Goal: Task Accomplishment & Management: Use online tool/utility

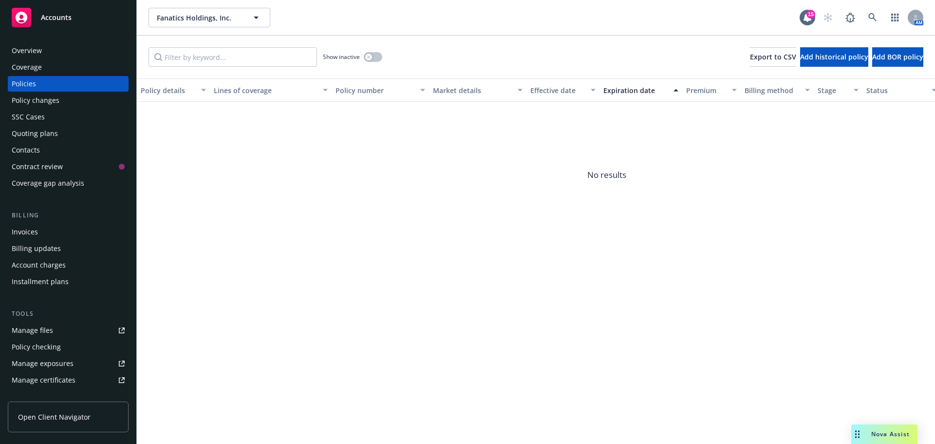
click at [66, 337] on link "Manage files" at bounding box center [68, 330] width 121 height 16
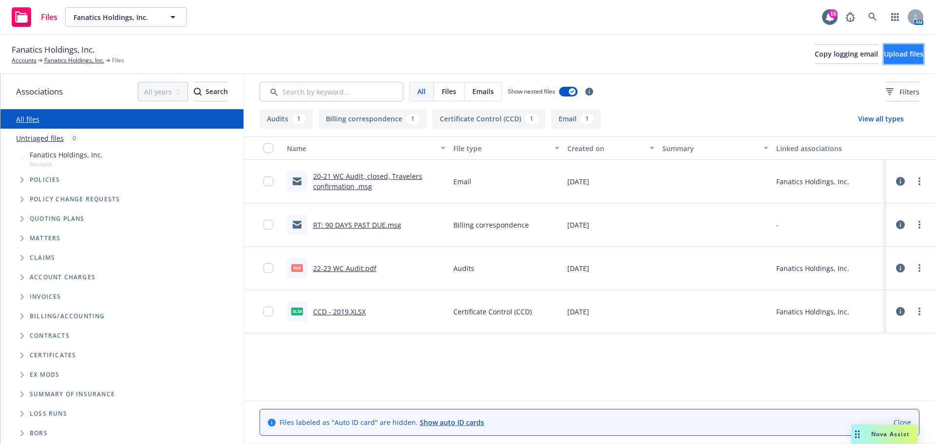
click at [887, 51] on span "Upload files" at bounding box center [903, 53] width 39 height 9
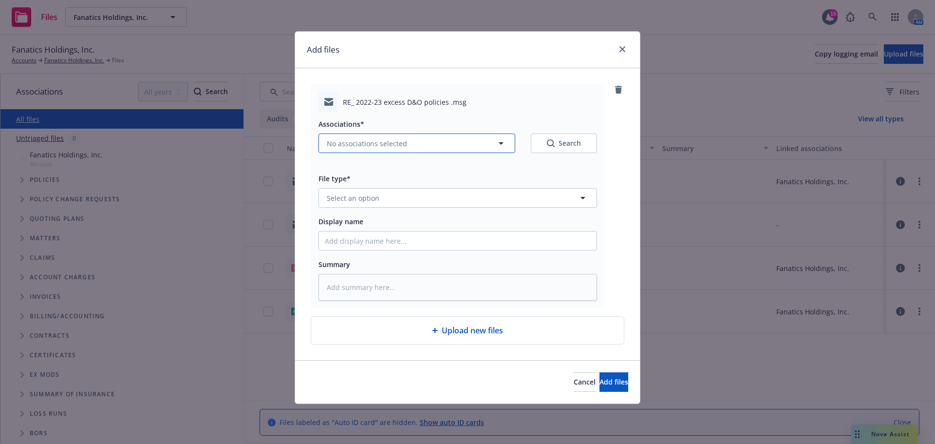
click at [339, 147] on span "No associations selected" at bounding box center [367, 143] width 80 height 10
type textarea "x"
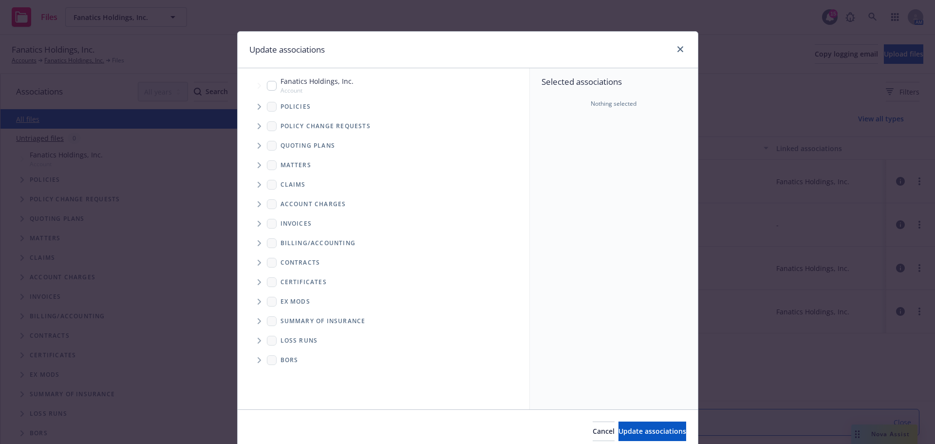
click at [268, 82] on input "Tree Example" at bounding box center [272, 86] width 10 height 10
checkbox input "true"
click at [619, 434] on span "Update associations" at bounding box center [653, 430] width 68 height 9
type textarea "x"
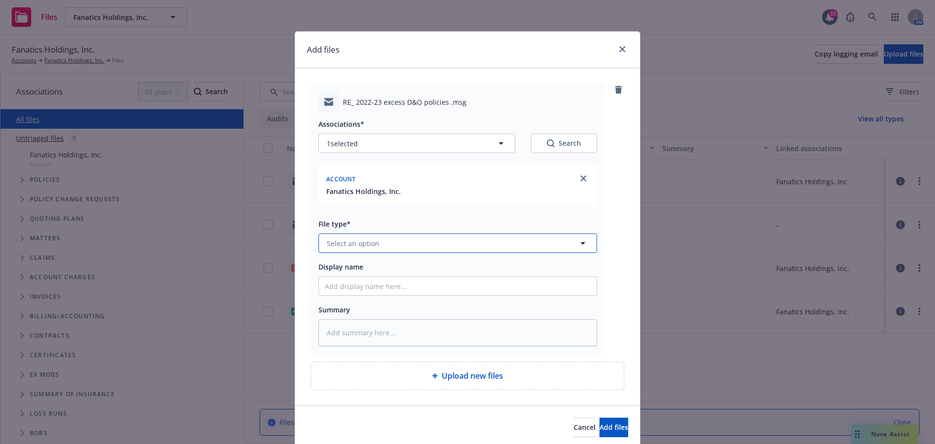
click at [351, 248] on span "Select an option" at bounding box center [353, 243] width 53 height 10
type input "email"
click at [350, 267] on div "Email" at bounding box center [458, 270] width 266 height 14
click at [320, 290] on input "Display name" at bounding box center [458, 286] width 278 height 19
type textarea "x"
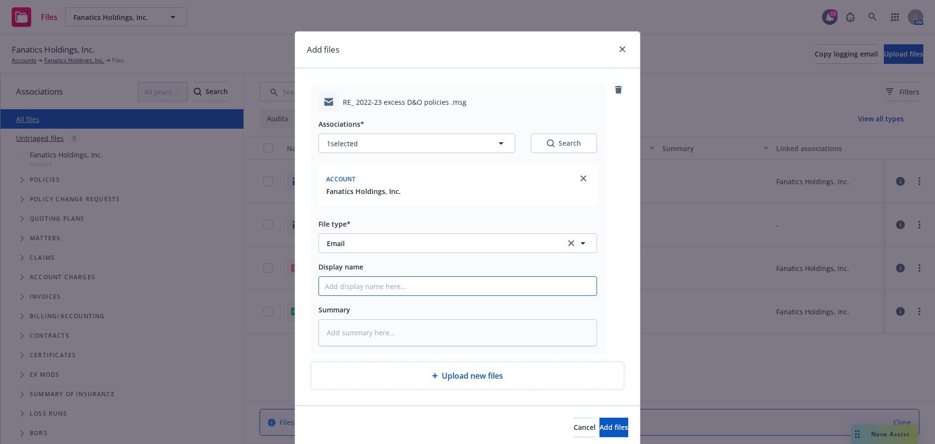
type input "2"
type textarea "x"
type input "22"
type textarea "x"
type input "22-"
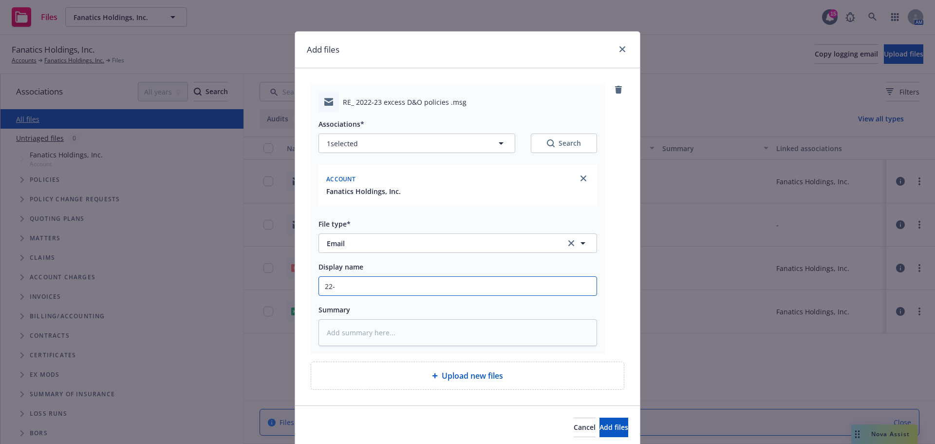
type textarea "x"
type input "22-2"
type textarea "x"
type input "22-23"
type textarea "x"
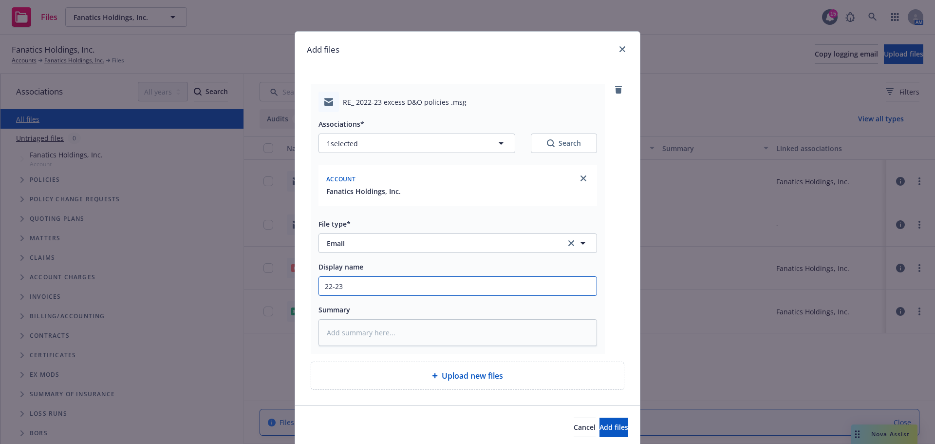
type input "22-23"
type textarea "x"
type input "22-23 D"
type textarea "x"
type input "22-23 D&"
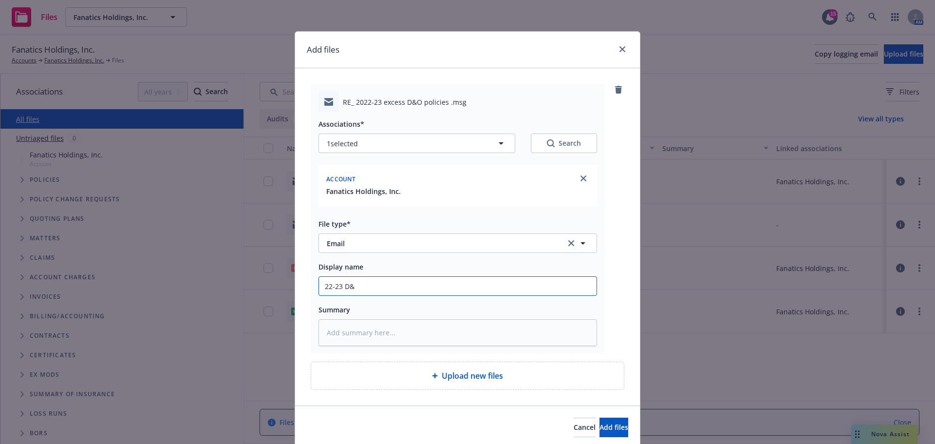
type textarea "x"
type input "22-23 D&O"
type textarea "x"
type input "22-23 D&O"
type textarea "x"
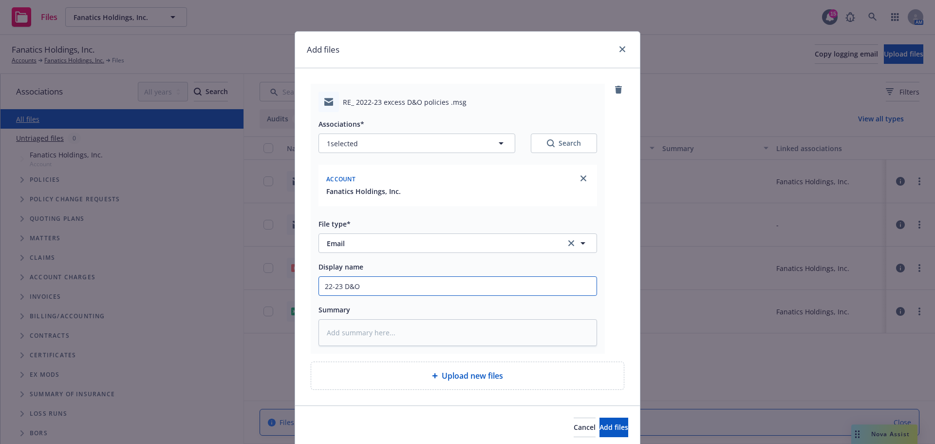
type input "22-23 D&O p"
type textarea "x"
type input "22-23 D&O po"
type textarea "x"
type input "22-23 D&O pol"
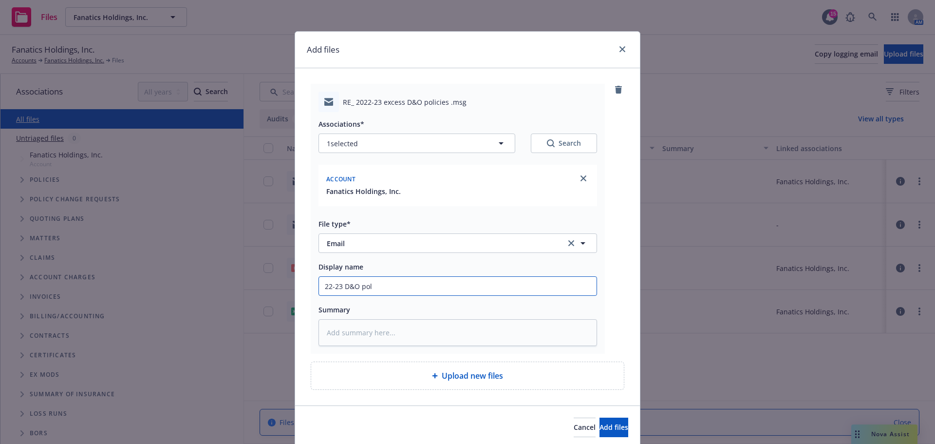
type textarea "x"
type input "22-23 D&O poli"
type textarea "x"
type input "22-23 D&O polic"
type textarea "x"
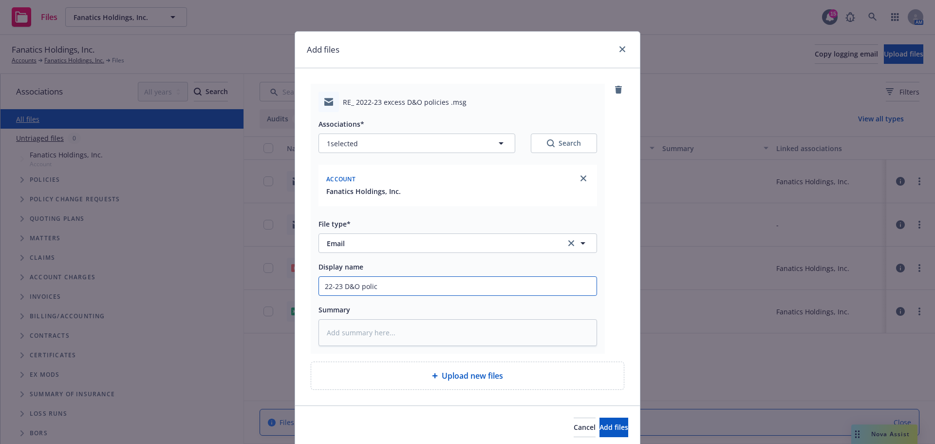
type input "22-23 D&O polici"
type textarea "x"
type input "22-23 D&O policie"
type textarea "x"
type input "22-23 D&O policies"
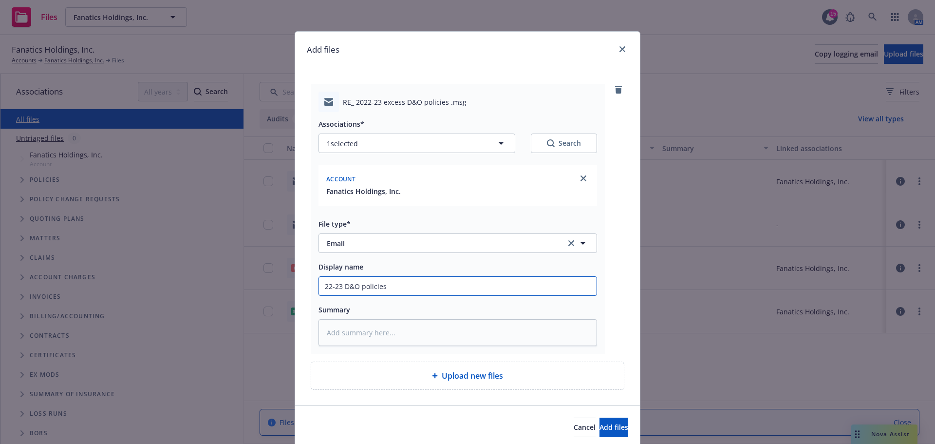
type textarea "x"
type input "22-23 D&O policies"
type textarea "x"
type input "22-23 D&O policies w"
type textarea "x"
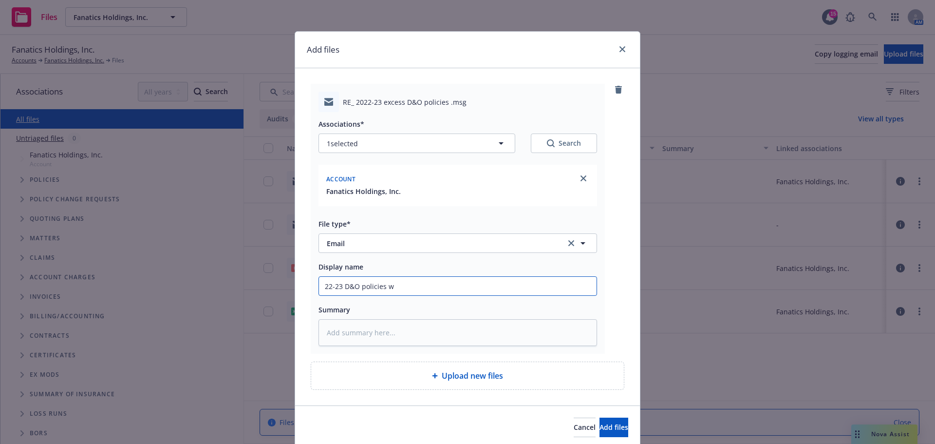
type input "22-23 D&O policies wi"
type textarea "x"
type input "22-23 D&O policies wit"
type textarea "x"
type input "22-23 D&O policies with"
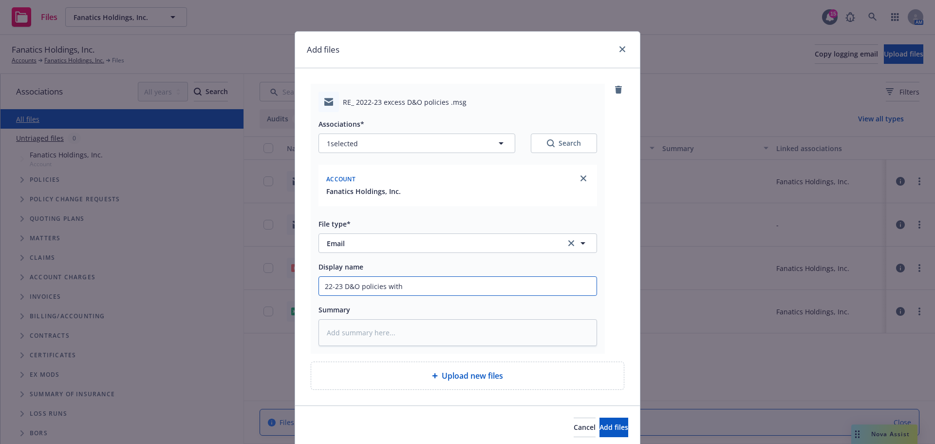
type textarea "x"
type input "22-23 D&O policies with"
type textarea "x"
type input "22-23 D&O policies with C"
type textarea "x"
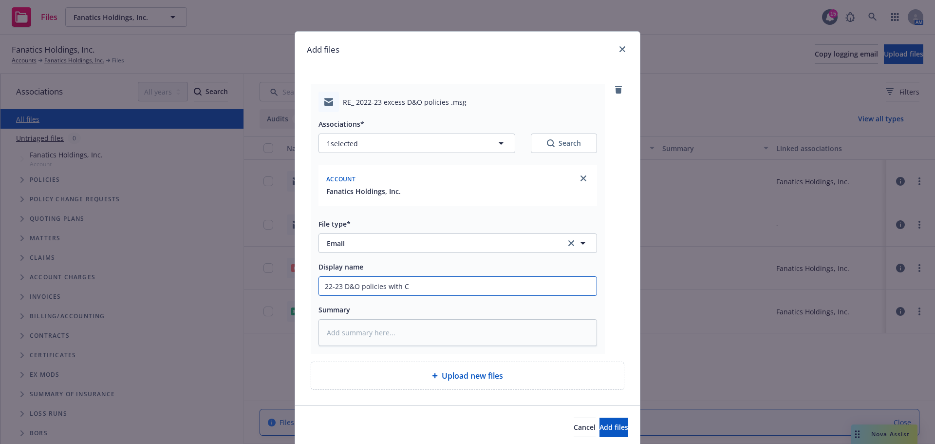
type input "22-23 D&O policies with CO"
type textarea "x"
type input "22-23 D&O policies with COI"
type textarea "x"
type input "22-23 D&O policies with COI"
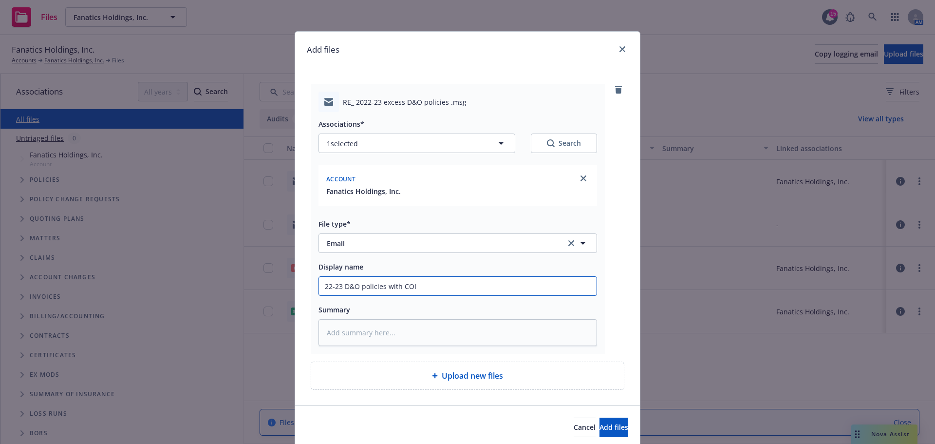
type textarea "x"
type input "22-23 D&O policies with COI 7"
type textarea "x"
type input "22-23 D&O policies with COI"
type textarea "x"
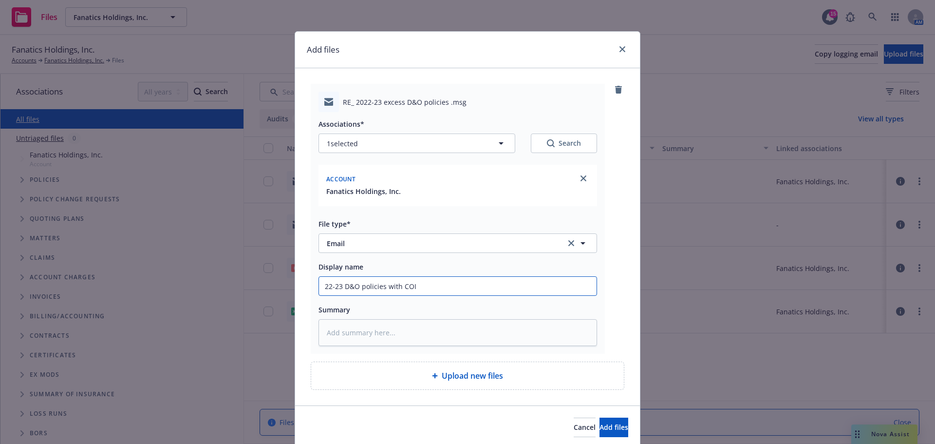
type input "22-23 D&O policies with COI a"
type textarea "x"
type input "22-23 D&O policies with COI an"
type textarea "x"
type input "22-23 D&O policies with COI and"
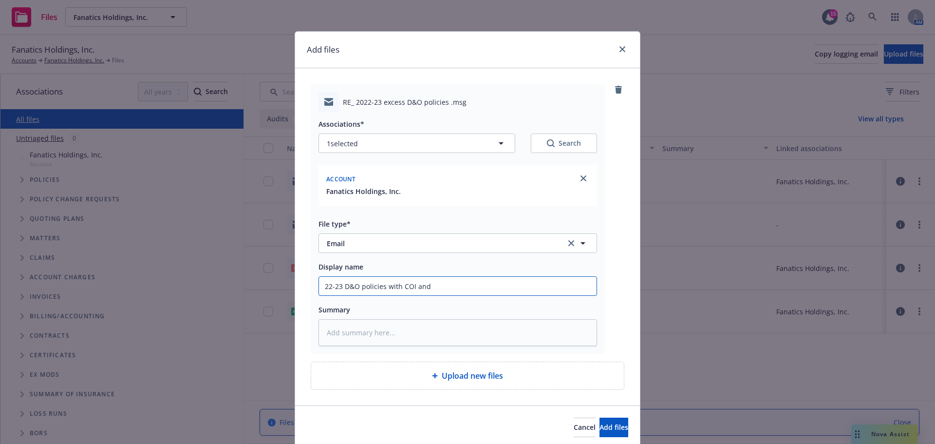
type textarea "x"
type input "22-23 D&O policies with COI and"
type textarea "x"
type input "22-23 D&O policies with COI and t"
type textarea "x"
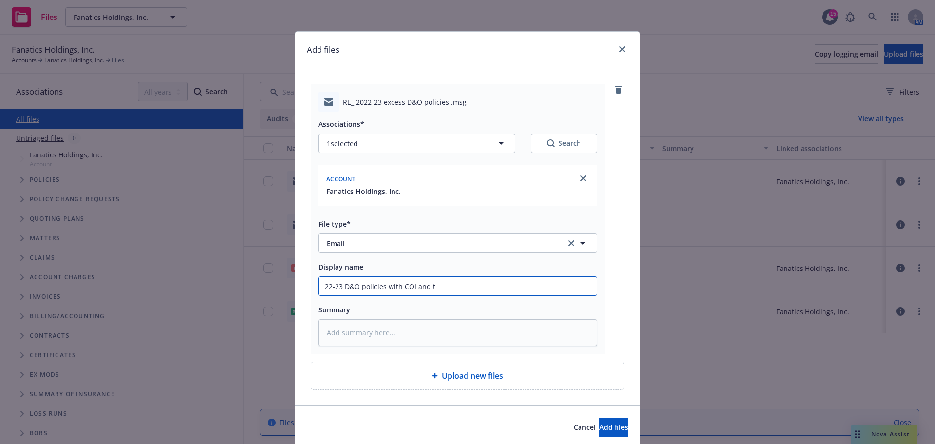
type input "22-23 D&O policies with COI and tr"
type textarea "x"
type input "22-23 D&O policies with COI and tra"
type textarea "x"
type input "22-23 D&O policies with COI and trac"
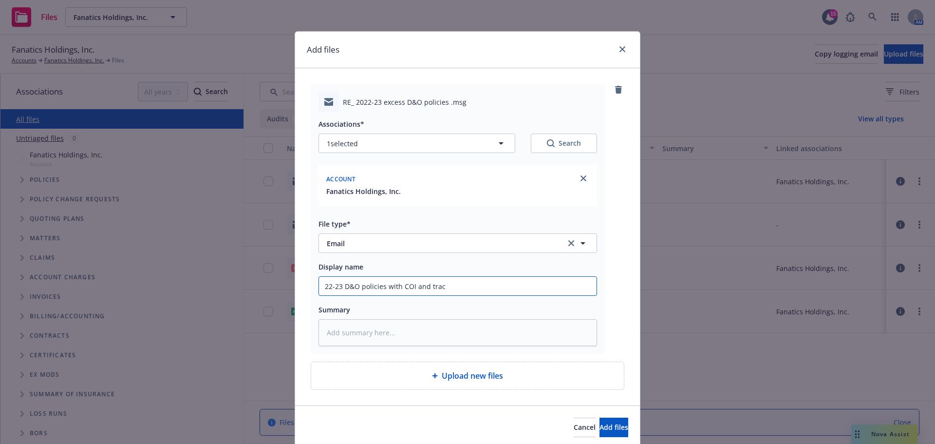
type textarea "x"
type input "22-23 D&O policies with COI and track"
type textarea "x"
type input "22-23 D&O policies with COI and tracki"
type textarea "x"
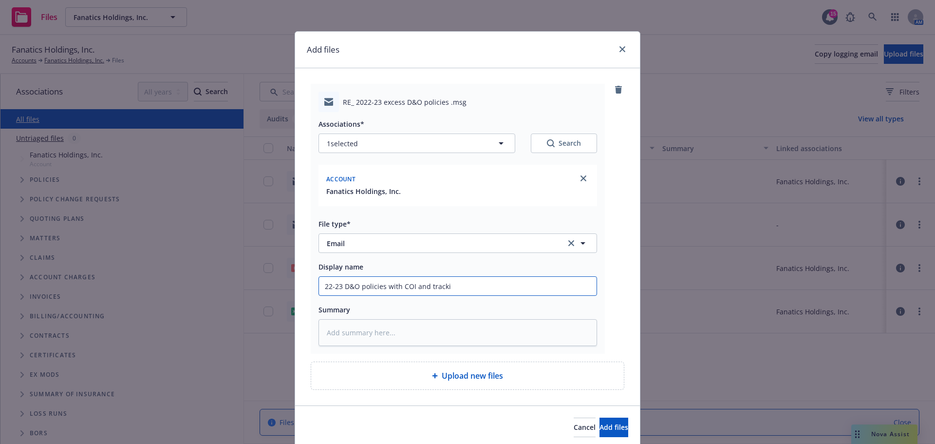
type input "22-23 D&O policies with COI and trackin"
type textarea "x"
type input "22-23 D&O policies with COI and tracking"
type textarea "x"
type input "22-23 D&O policies with COI and tracking"
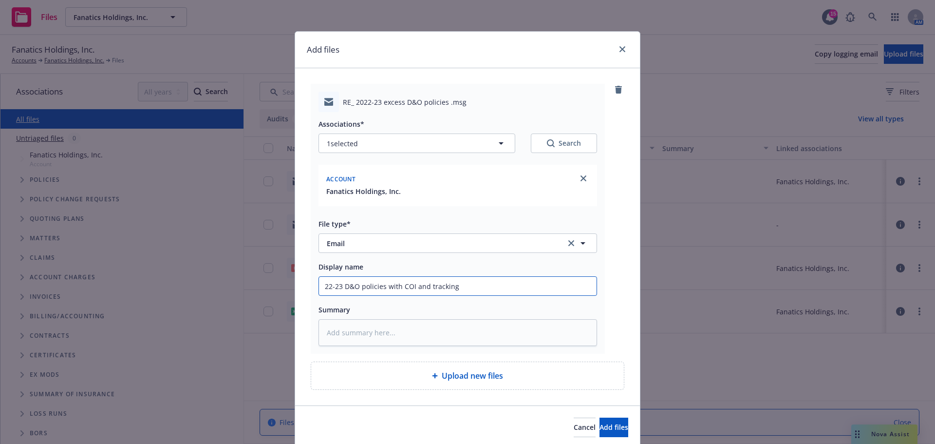
type textarea "x"
type input "22-23 D&O policies with COI and tracking s"
type textarea "x"
type input "22-23 D&O policies with COI and tracking sh"
type textarea "x"
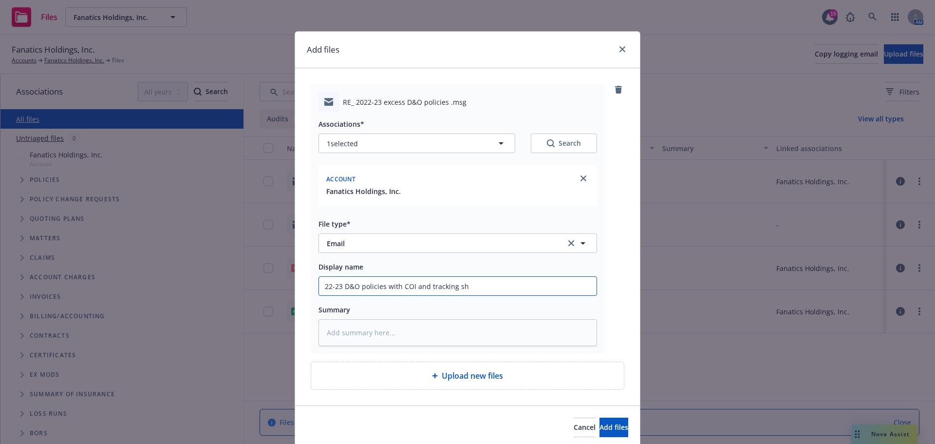
type input "22-23 D&O policies with COI and tracking she"
type textarea "x"
type input "22-23 D&O policies with COI and tracking shee"
type textarea "x"
type input "22-23 D&O policies with COI and tracking sheet"
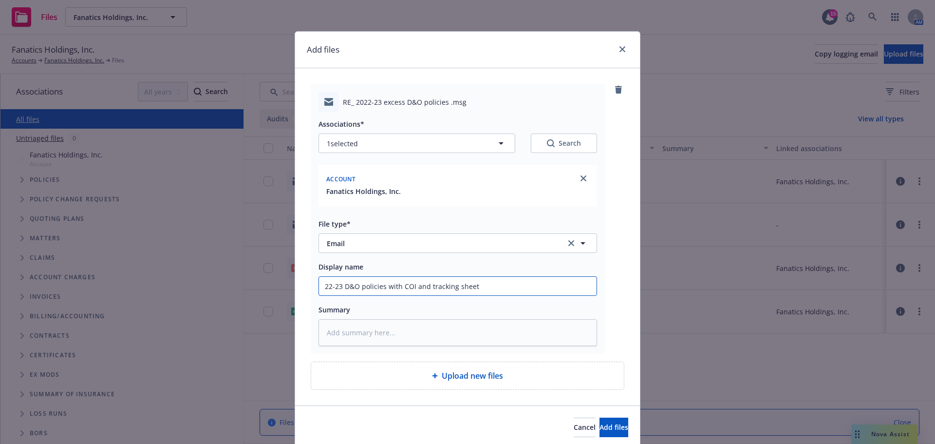
type textarea "x"
type input "22-23 D&O policies with COI and tracking sheet."
type textarea "x"
type input "22-23 D&O policies with COI and tracking sheet"
type textarea "x"
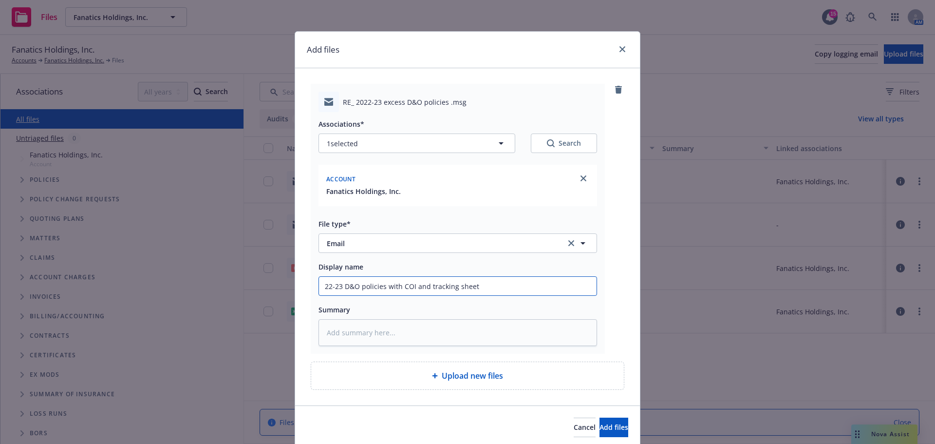
type input "22-23 D&O policies with COI and tracking sheet"
type textarea "x"
type input "22-23 D&O policies with COI and tracking sheet"
type textarea "x"
type input "22-23 D&O policies with COI and tracking sheet"
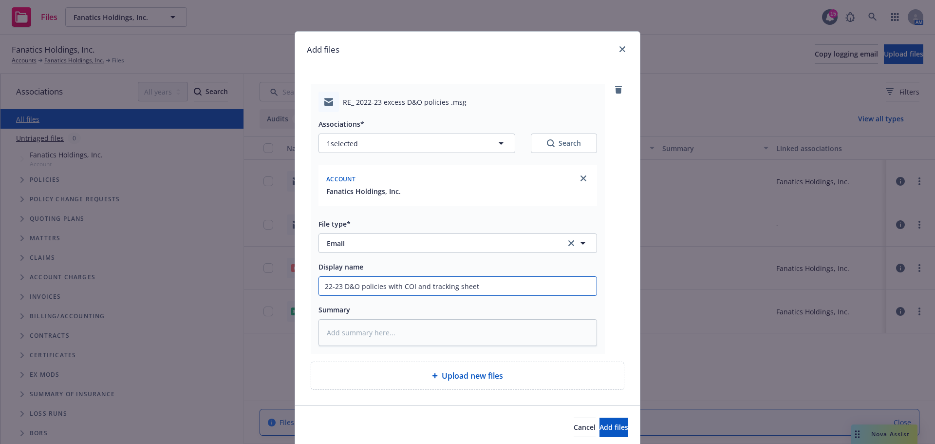
type textarea "x"
type input "22-23 D&O policies with COI and tracking sheet t"
type textarea "x"
type input "22-23 D&O policies with COI and tracking sheet to"
type textarea "x"
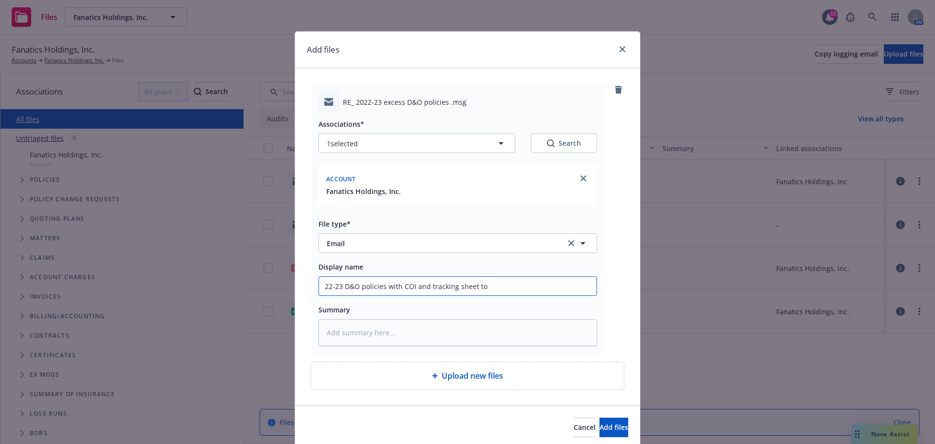
type input "22-23 D&O policies with COI and tracking sheet to"
type textarea "x"
type input "22-23 D&O policies with COI and tracking sheet to M"
type textarea "x"
type input "22-23 D&O policies with COI and tracking sheet to Mi"
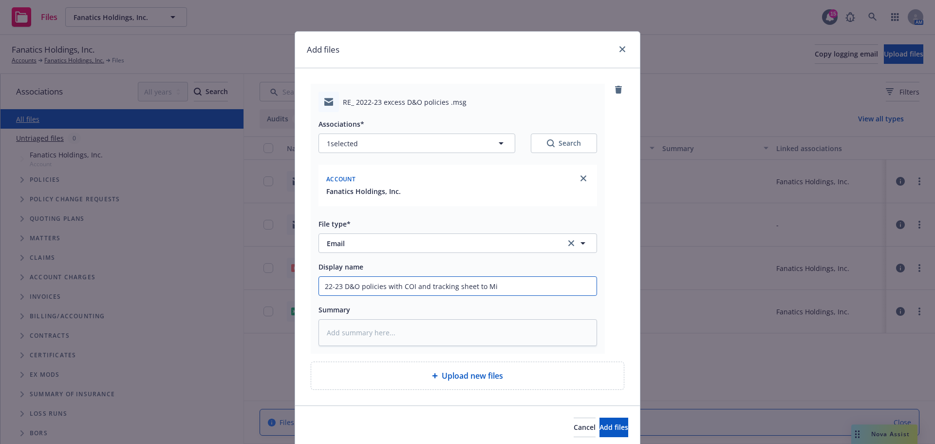
type textarea "x"
type input "22-23 D&O policies with COI and tracking sheet to Mik"
type textarea "x"
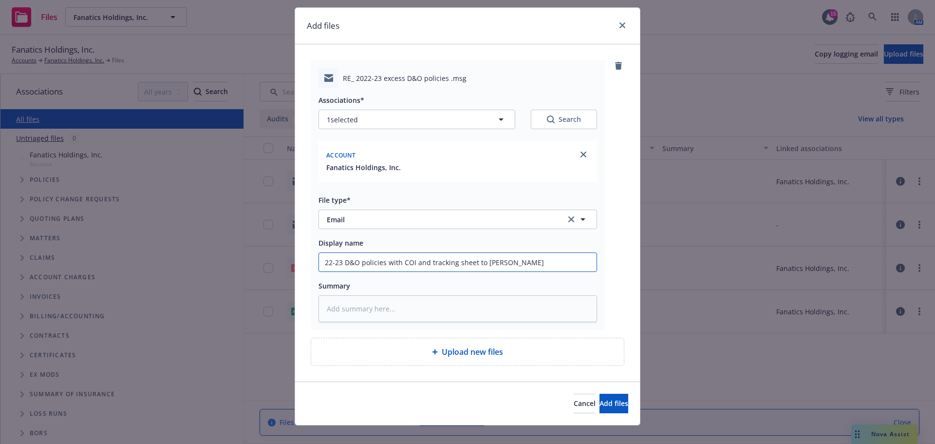
scroll to position [37, 0]
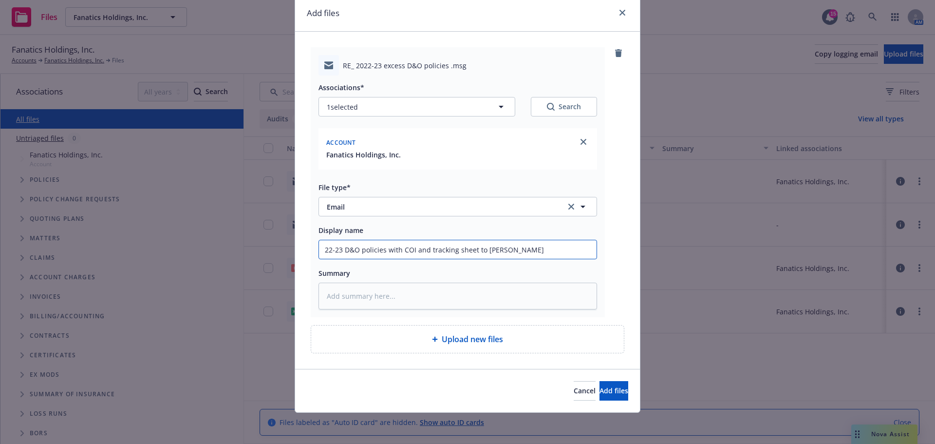
type input "22-23 D&O policies with COI and tracking sheet to Mike"
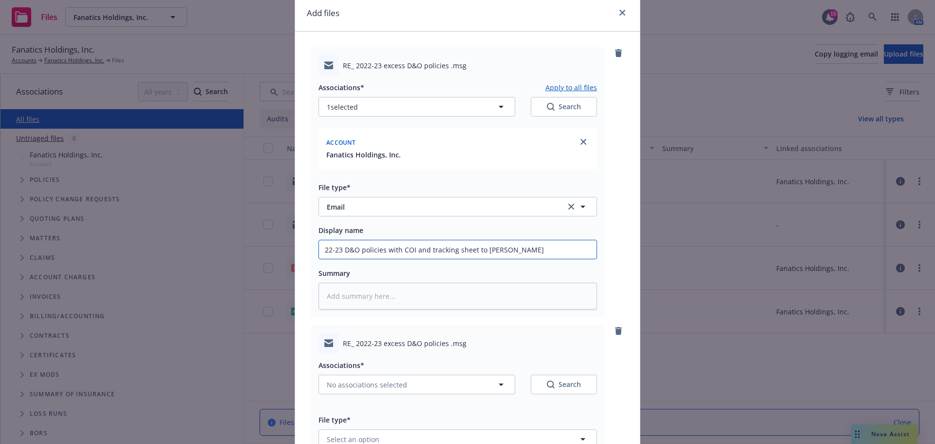
scroll to position [269, 0]
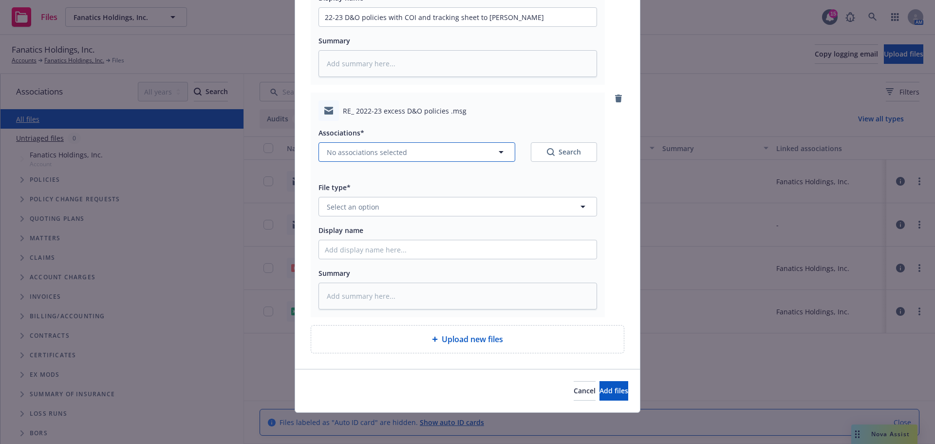
click at [365, 153] on span "No associations selected" at bounding box center [367, 152] width 80 height 10
type textarea "x"
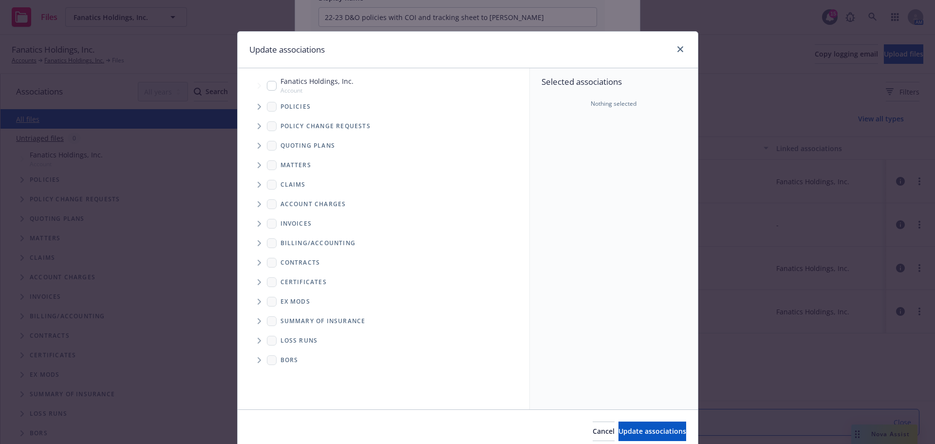
click at [268, 86] on input "Tree Example" at bounding box center [272, 86] width 10 height 10
checkbox input "true"
click at [626, 427] on span "Update associations" at bounding box center [653, 430] width 68 height 9
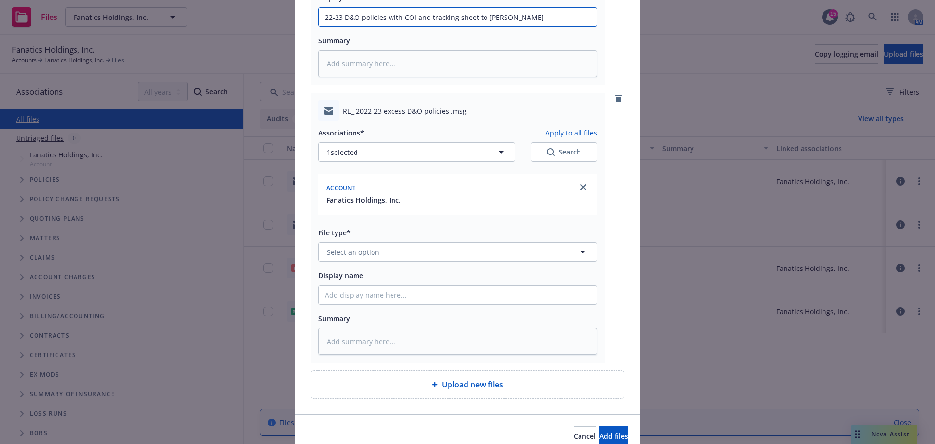
drag, startPoint x: 470, startPoint y: 18, endPoint x: 296, endPoint y: 14, distance: 173.4
click at [296, 14] on div "RE_ 2022-23 excess D&O policies .msg Associations* Apply to all files 1 selecte…" at bounding box center [467, 106] width 345 height 615
click at [365, 297] on input "Display name" at bounding box center [458, 294] width 278 height 19
paste input "22-23 D&O policies with COI and tracking sheet"
type textarea "x"
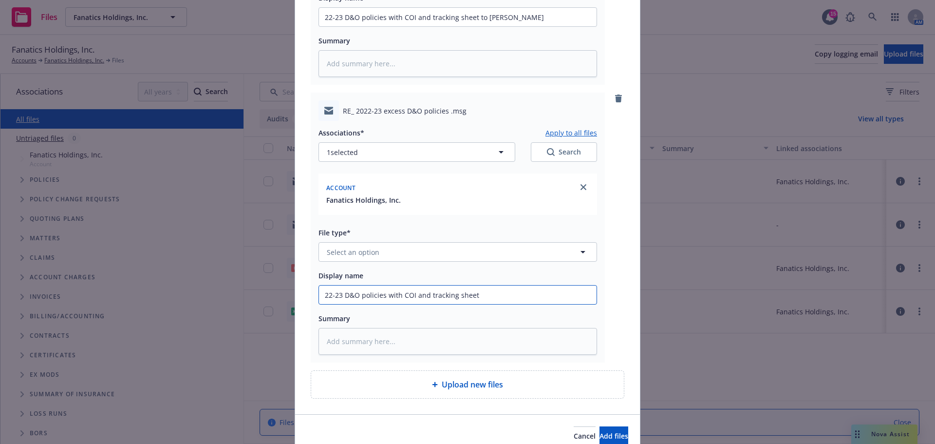
type input "22-23 D&O policies with COI and tracking sheet"
click at [348, 248] on span "Select an option" at bounding box center [353, 252] width 53 height 10
type input "email"
click at [365, 276] on div "Email" at bounding box center [458, 279] width 266 height 14
click at [600, 437] on span "Add files" at bounding box center [614, 435] width 29 height 9
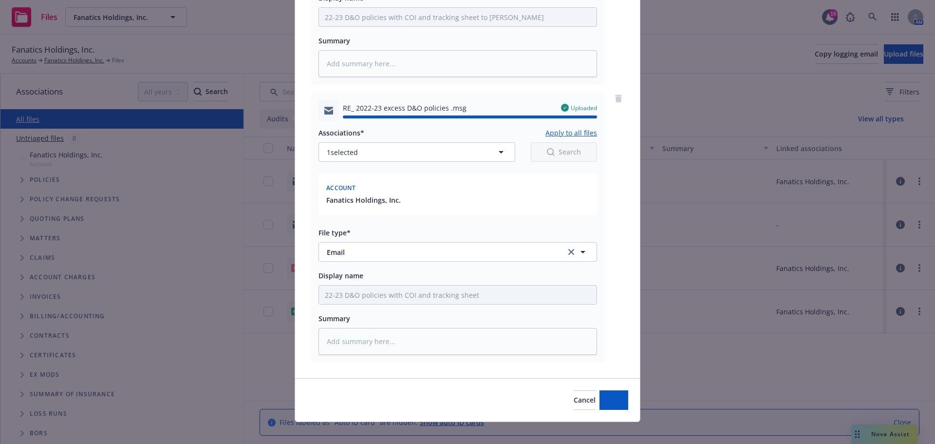
type textarea "x"
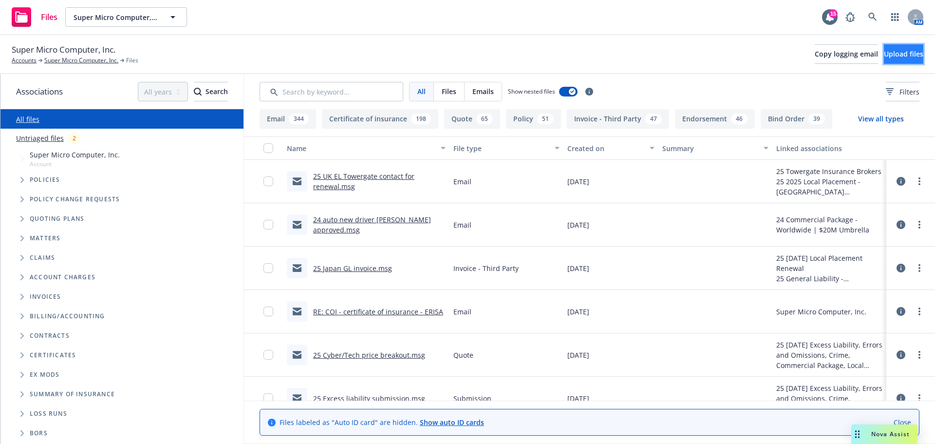
click at [884, 54] on button "Upload files" at bounding box center [903, 53] width 39 height 19
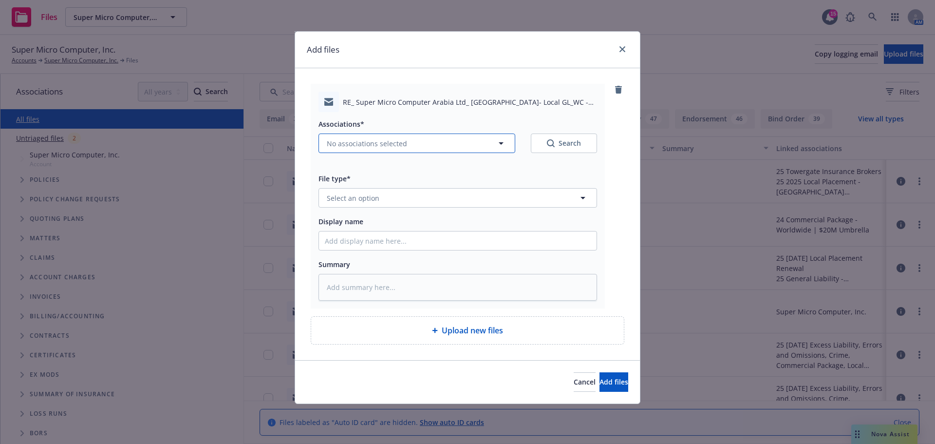
click at [353, 143] on span "No associations selected" at bounding box center [367, 143] width 80 height 10
type textarea "x"
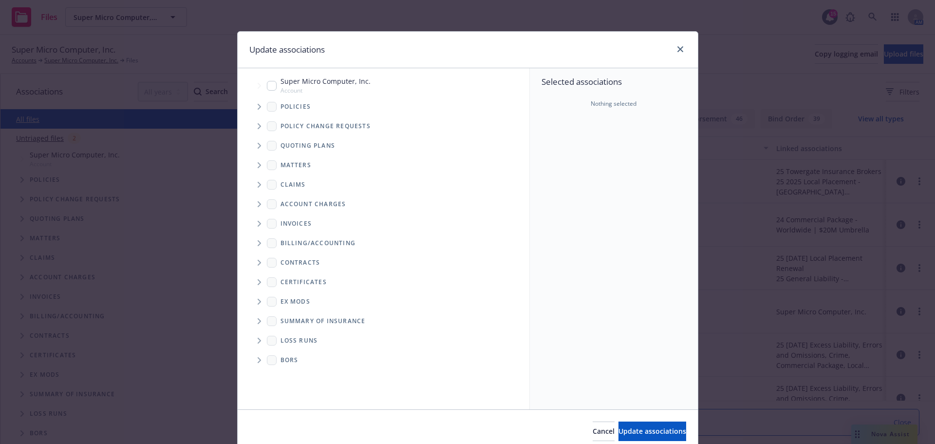
drag, startPoint x: 270, startPoint y: 81, endPoint x: 279, endPoint y: 101, distance: 21.2
click at [270, 82] on input "Tree Example" at bounding box center [272, 86] width 10 height 10
checkbox input "true"
click at [643, 426] on span "Update associations" at bounding box center [653, 430] width 68 height 9
type textarea "x"
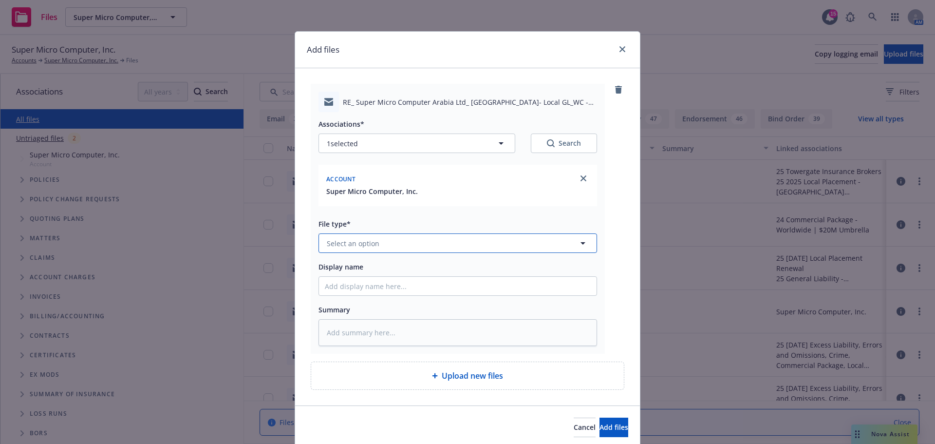
click at [354, 244] on span "Select an option" at bounding box center [353, 243] width 53 height 10
type input "email"
click at [352, 272] on div "Email" at bounding box center [458, 270] width 266 height 14
click at [353, 283] on input "Display name" at bounding box center [458, 286] width 278 height 19
click at [350, 290] on input "Display name" at bounding box center [458, 286] width 278 height 19
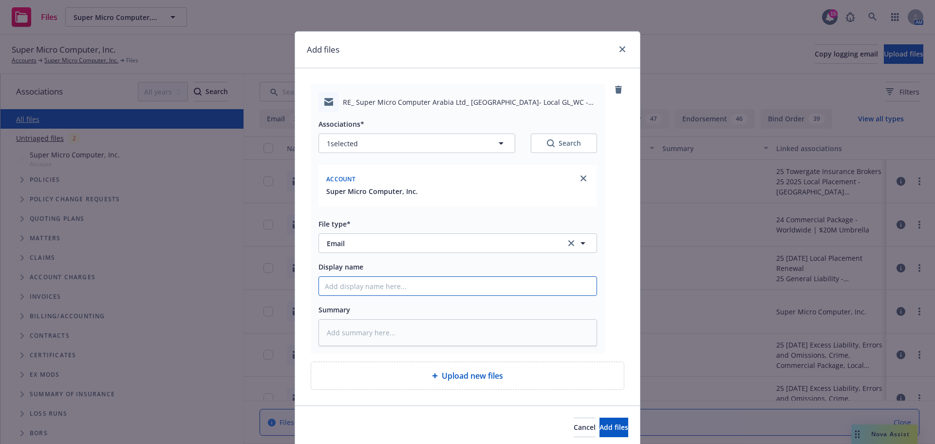
type textarea "x"
type input "B"
type textarea "x"
type input "BO"
type textarea "x"
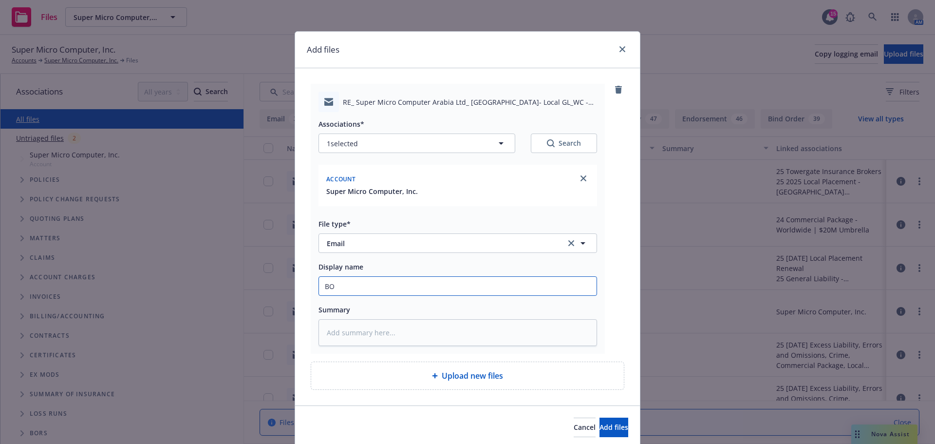
type input "BOR"
type textarea "x"
type input "BOR"
type textarea "x"
type input "BOR f"
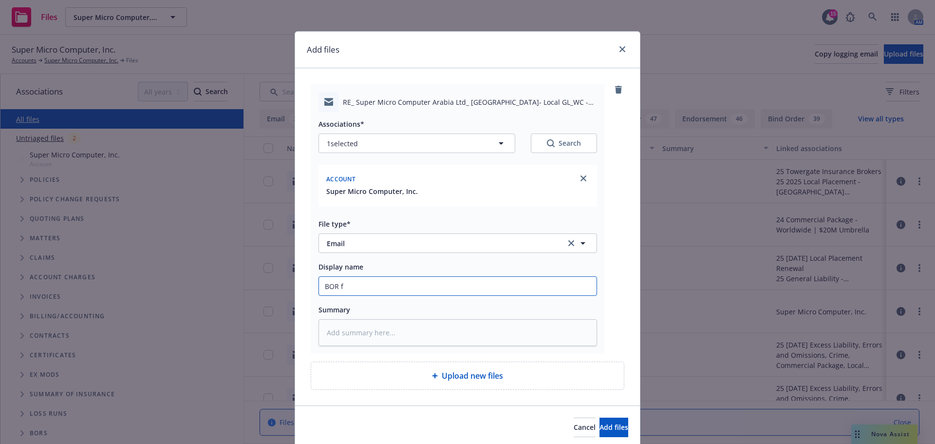
type textarea "x"
type input "BOR fo"
type textarea "x"
type input "BOR for"
type textarea "x"
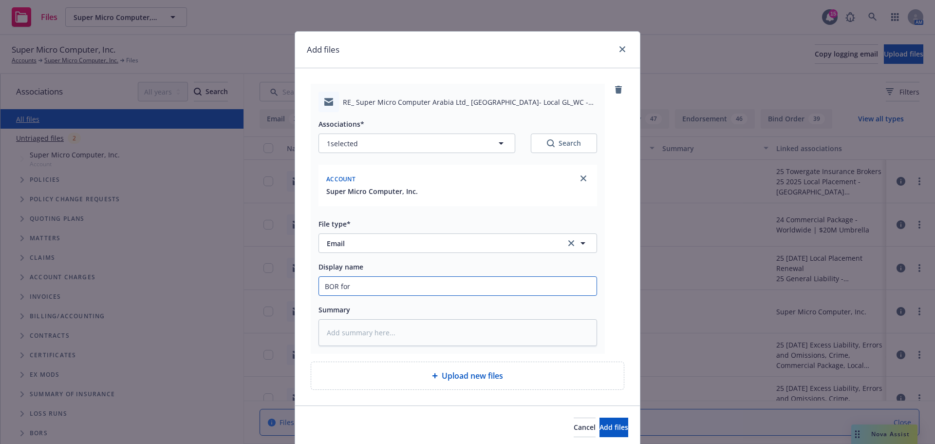
type input "BOR for"
paste input "Super Micro Computer Arabia Ltd. Saudi Arabia"
type textarea "x"
type input "BOR for Super Micro Computer Arabia Ltd. Saudi Arabia"
click at [600, 431] on span "Add files" at bounding box center [614, 426] width 29 height 9
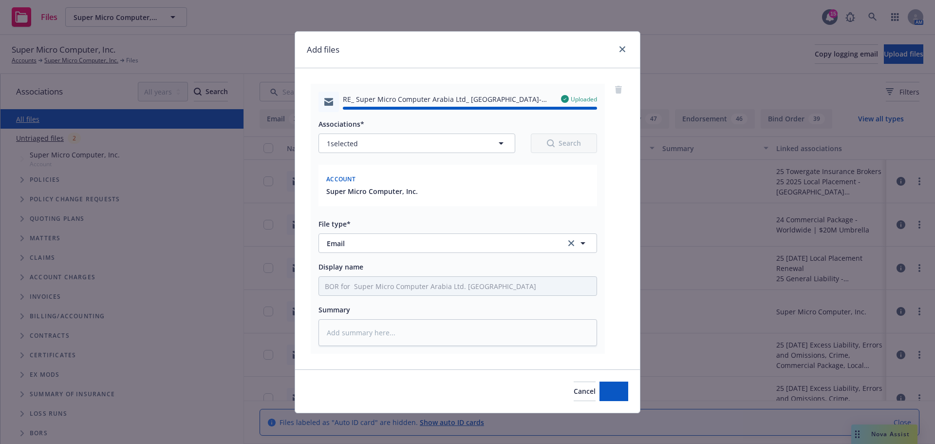
type textarea "x"
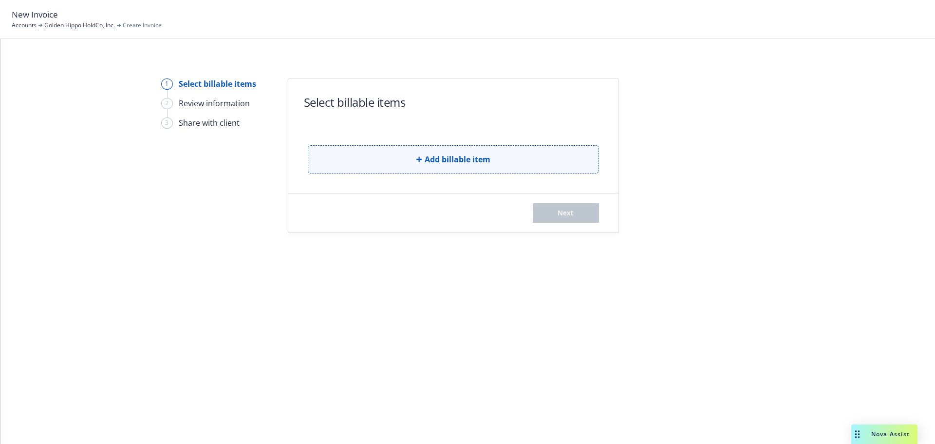
click at [418, 157] on icon "button" at bounding box center [419, 159] width 6 height 6
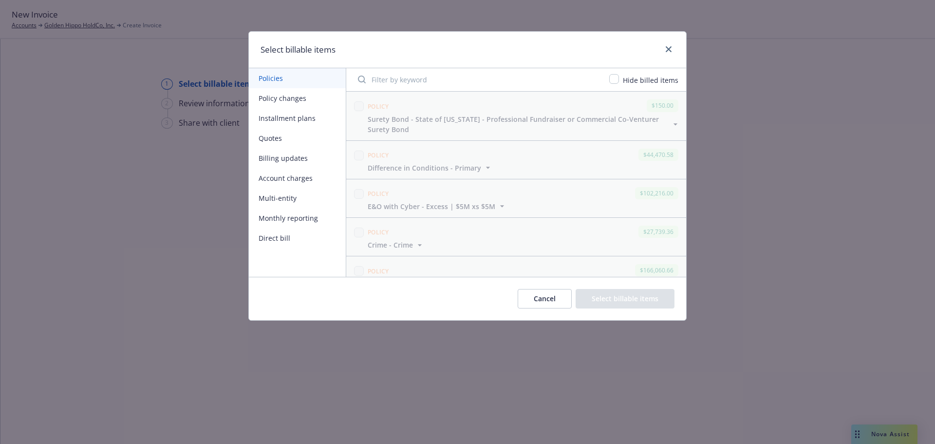
click at [298, 104] on button "Policy changes" at bounding box center [297, 98] width 97 height 20
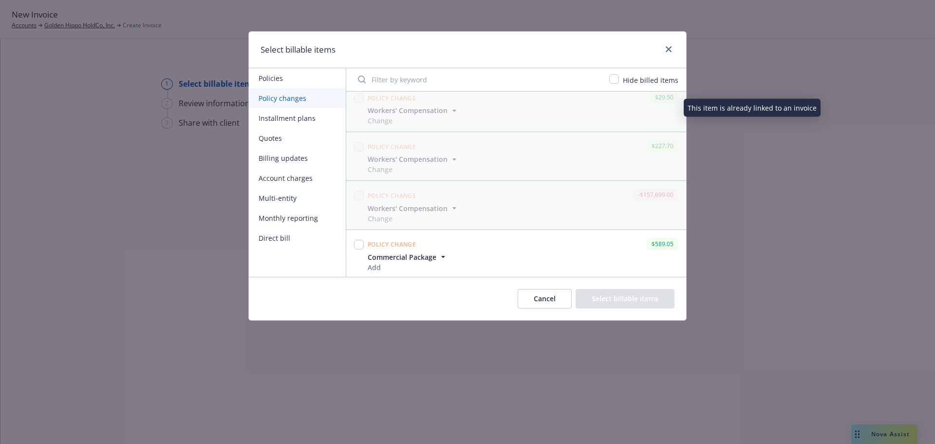
scroll to position [937, 0]
click at [356, 242] on input "checkbox" at bounding box center [359, 243] width 10 height 10
checkbox input "true"
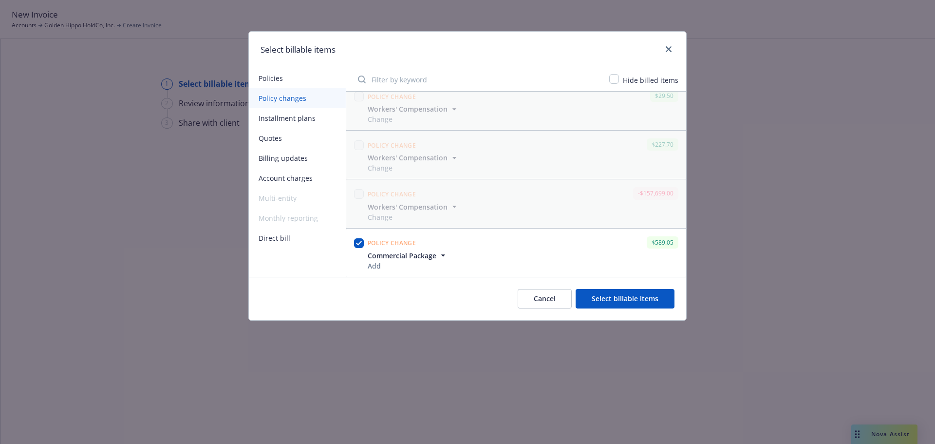
click at [623, 296] on button "Select billable items" at bounding box center [625, 298] width 99 height 19
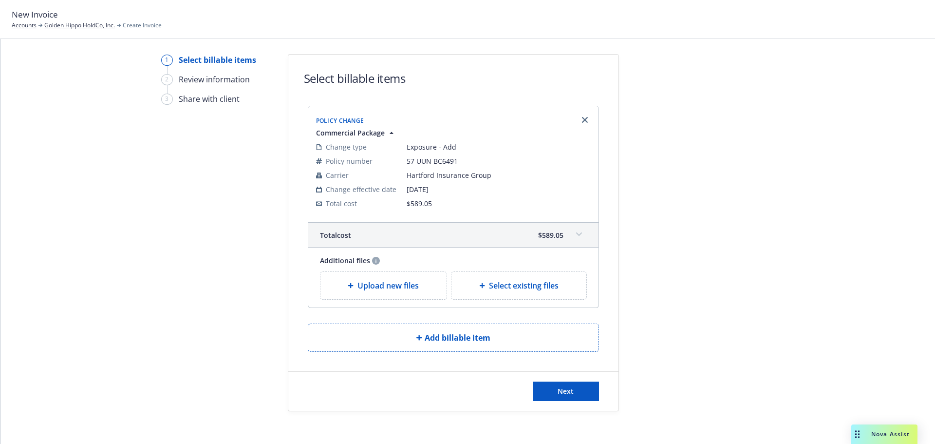
scroll to position [30, 0]
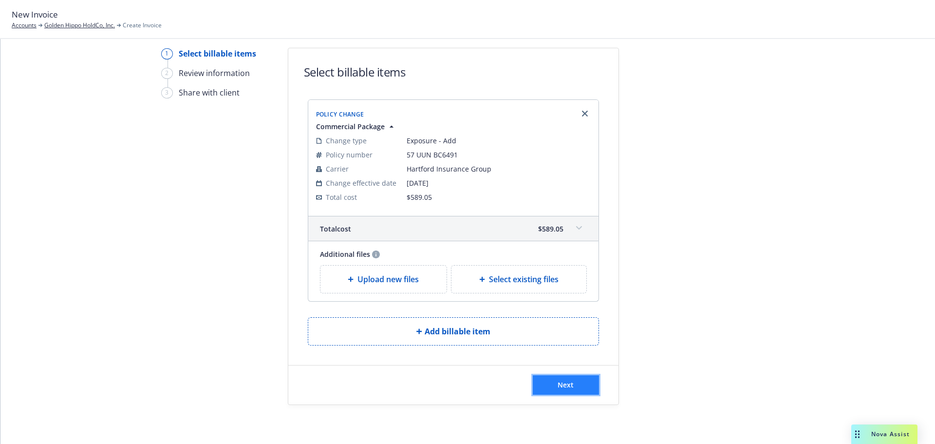
click at [563, 380] on span "Next" at bounding box center [566, 384] width 16 height 9
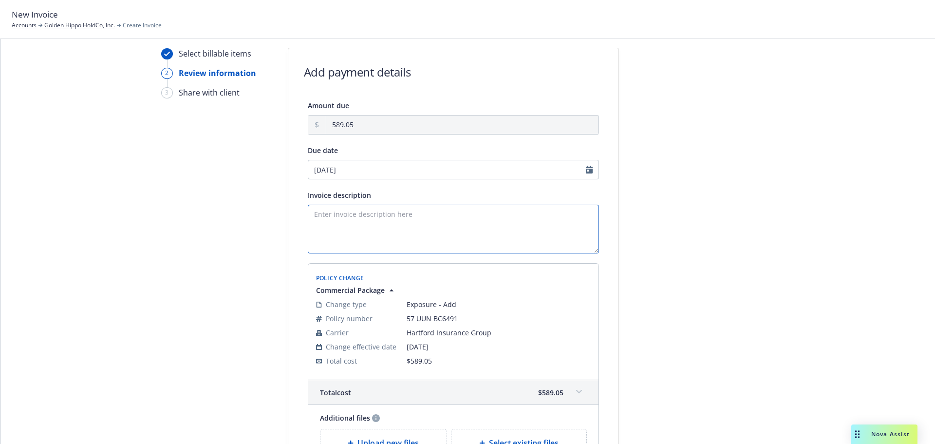
click at [364, 213] on textarea "Invoice description" at bounding box center [453, 229] width 291 height 49
paste textarea "24 GL Audit"
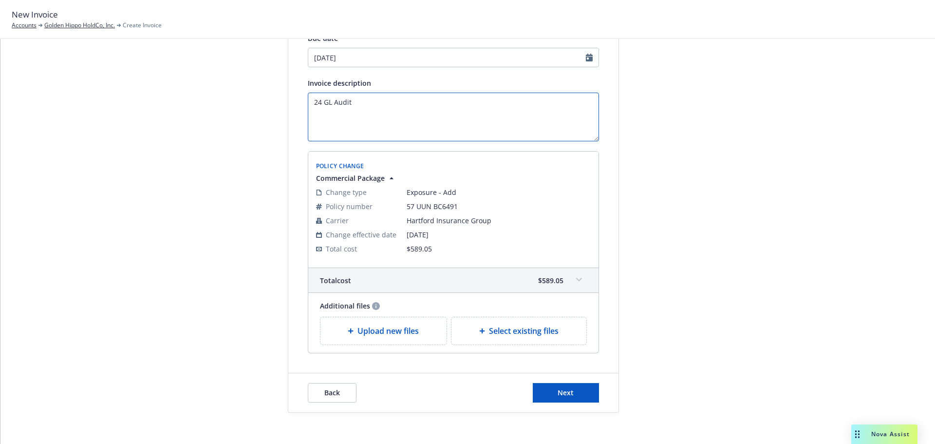
scroll to position [150, 0]
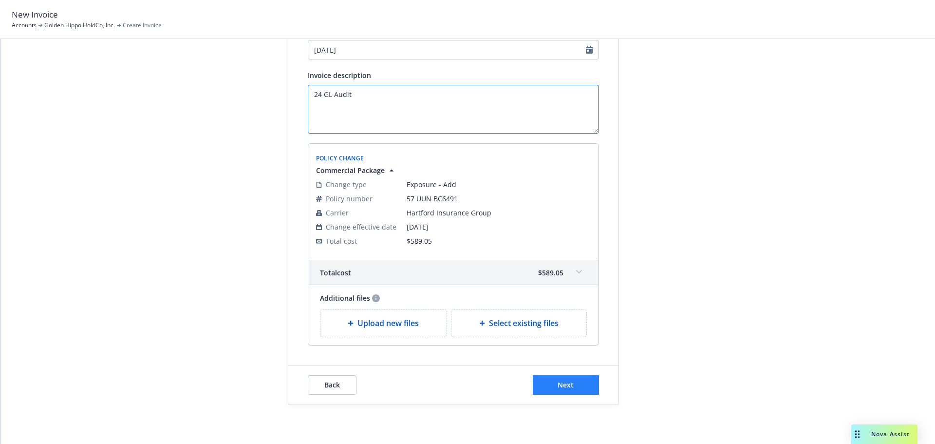
type textarea "24 GL Audit"
click at [566, 383] on span "Next" at bounding box center [566, 384] width 16 height 9
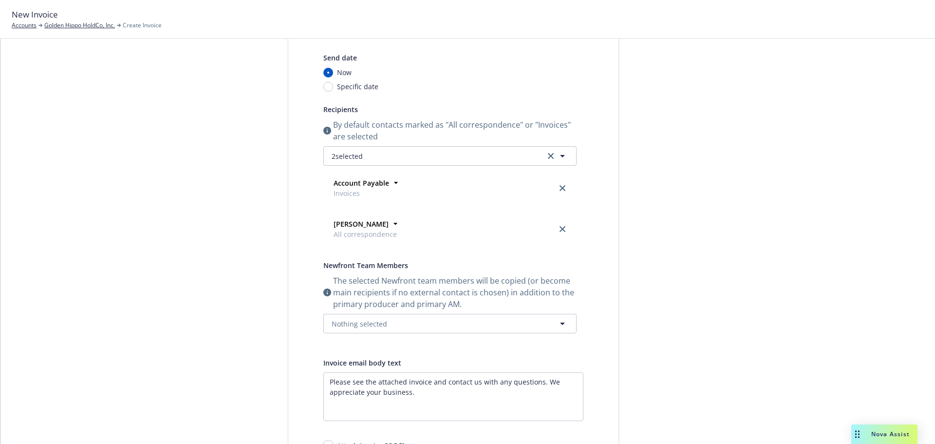
scroll to position [0, 0]
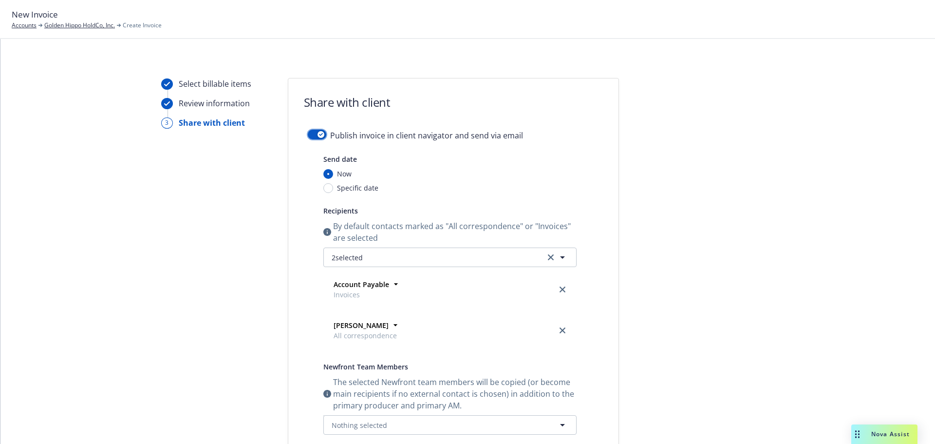
click at [312, 137] on button "button" at bounding box center [317, 135] width 19 height 10
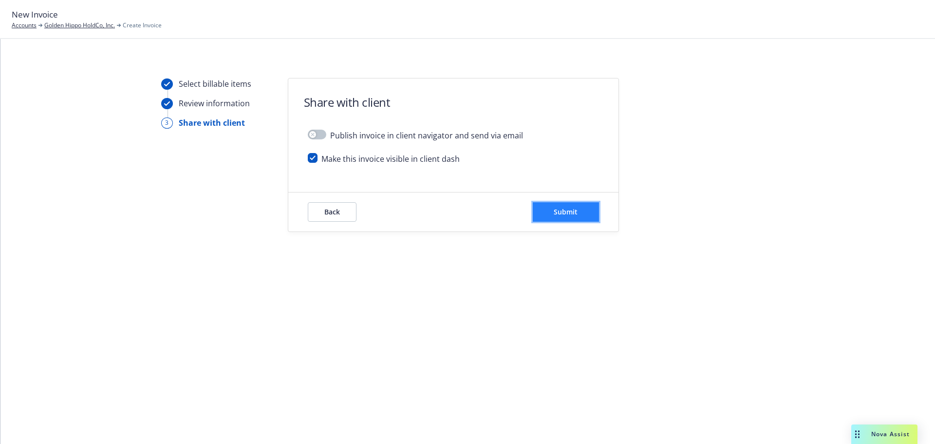
click at [582, 214] on button "Submit" at bounding box center [566, 211] width 66 height 19
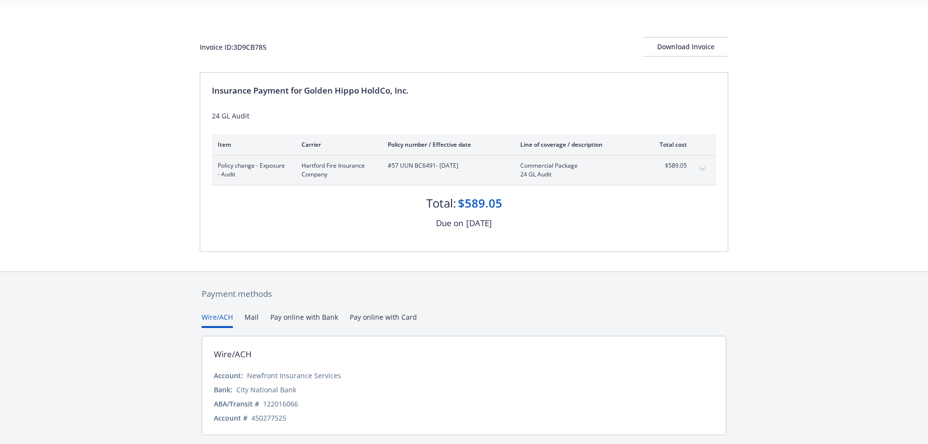
scroll to position [58, 0]
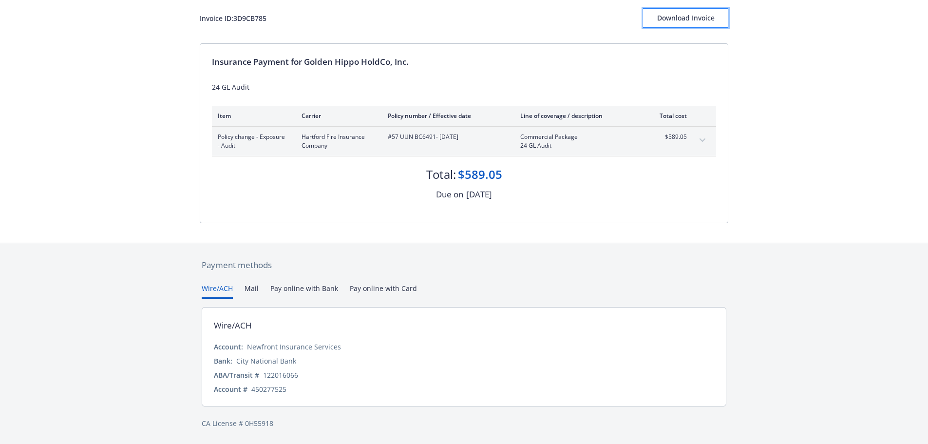
click at [679, 23] on div "Download Invoice" at bounding box center [685, 18] width 85 height 19
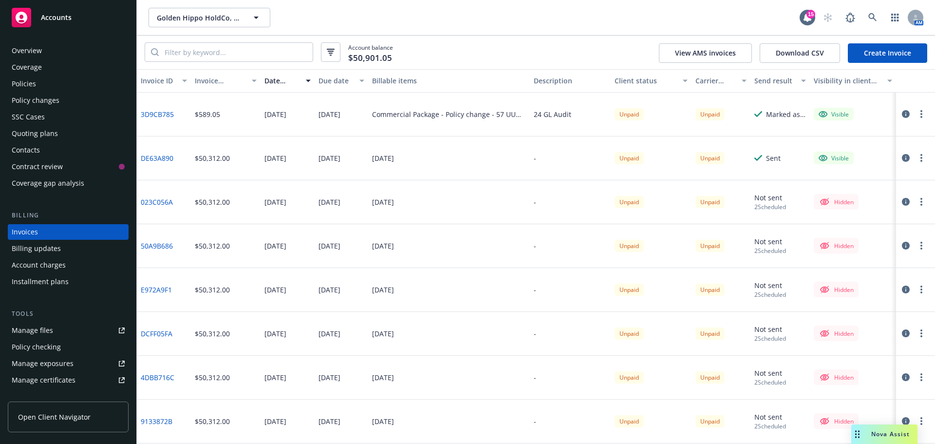
click at [31, 50] on div "Overview" at bounding box center [27, 51] width 30 height 16
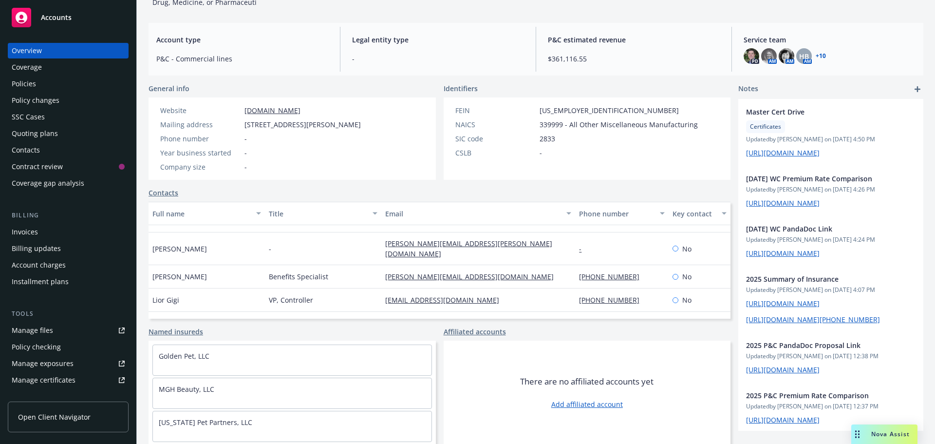
scroll to position [195, 0]
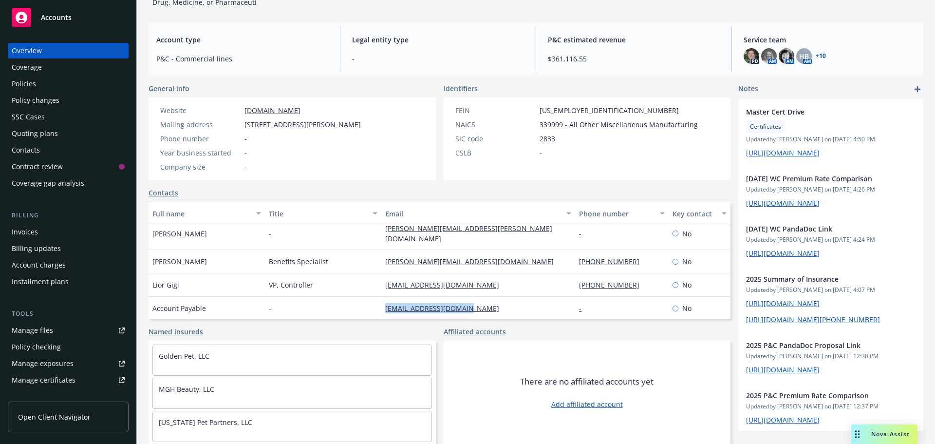
drag, startPoint x: 471, startPoint y: 300, endPoint x: 378, endPoint y: 300, distance: 92.5
click at [381, 300] on div "ap@alternmarketing.com" at bounding box center [478, 308] width 194 height 23
copy link "ap@alternmarketing.com"
click at [39, 83] on div "Policies" at bounding box center [68, 84] width 113 height 16
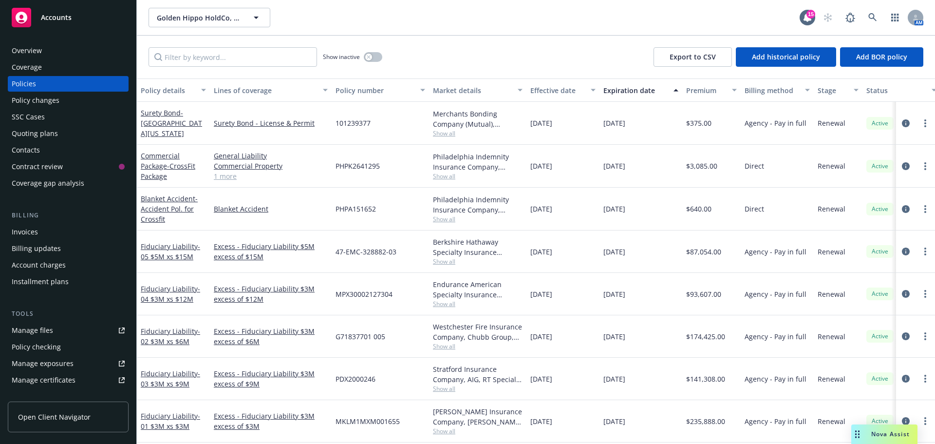
click at [377, 51] on div "Show inactive" at bounding box center [352, 56] width 59 height 19
click at [372, 56] on button "button" at bounding box center [373, 57] width 19 height 10
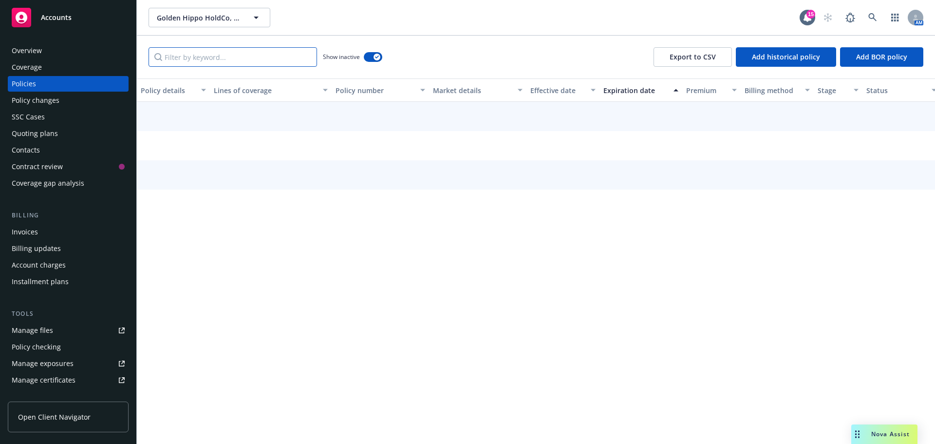
click at [230, 64] on input "Filter by keyword..." at bounding box center [233, 56] width 169 height 19
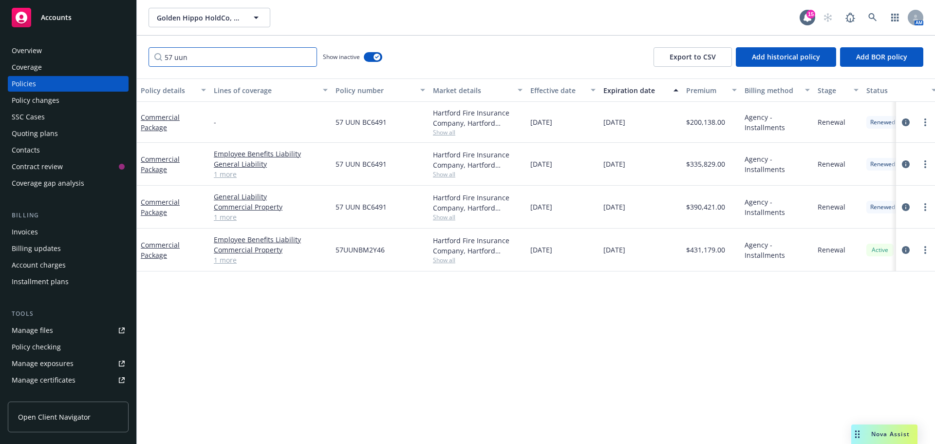
type input "57 uun"
click at [170, 207] on div "Commercial Package" at bounding box center [173, 207] width 65 height 20
click at [151, 205] on link "Commercial Package" at bounding box center [160, 206] width 39 height 19
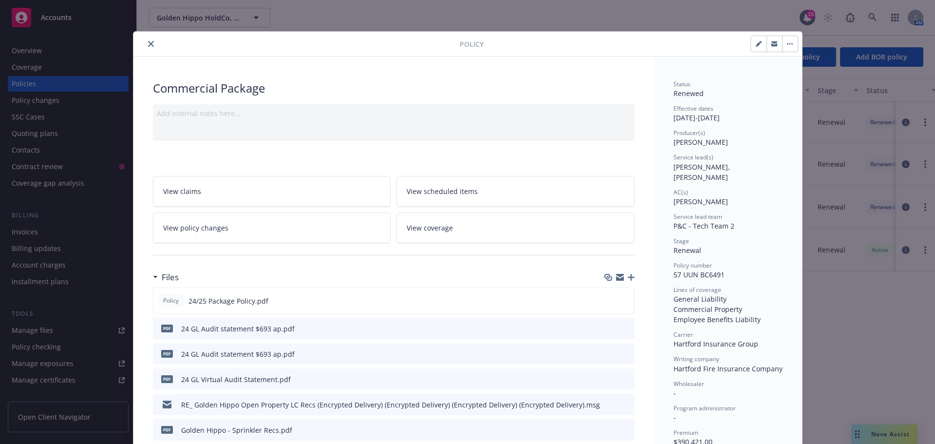
click at [616, 278] on icon "button" at bounding box center [620, 278] width 8 height 4
click at [605, 301] on icon "download file" at bounding box center [608, 299] width 6 height 6
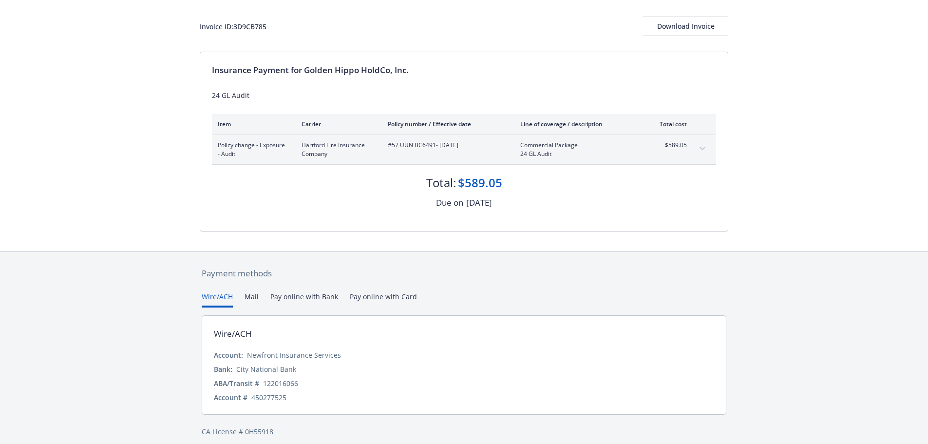
scroll to position [58, 0]
